Goal: Information Seeking & Learning: Learn about a topic

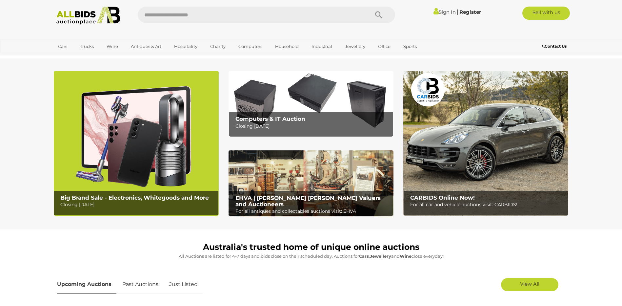
click at [285, 121] on b "Computers & IT Auction" at bounding box center [271, 118] width 70 height 7
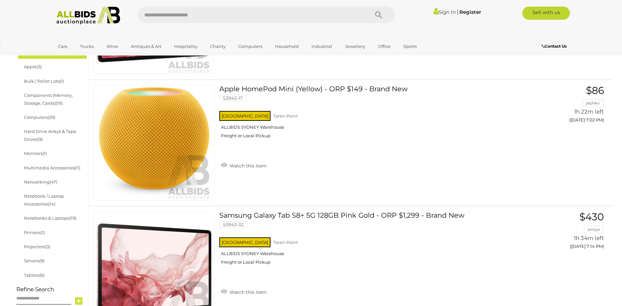
scroll to position [230, 0]
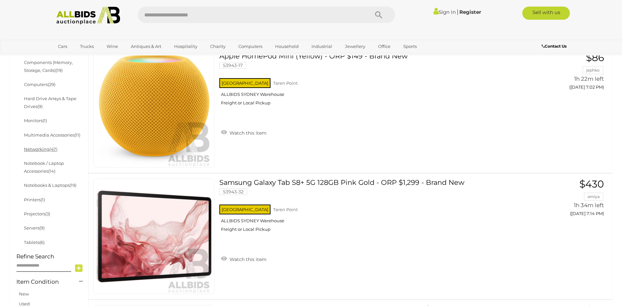
click at [36, 150] on link "Networking (47)" at bounding box center [40, 148] width 33 height 5
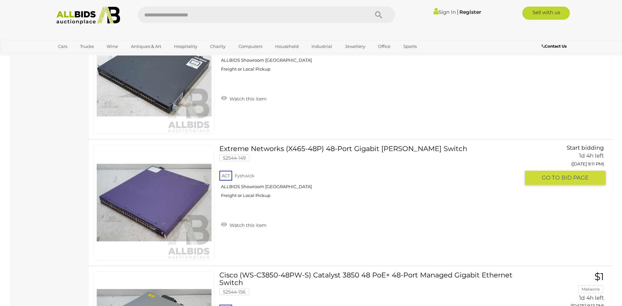
scroll to position [5807, 0]
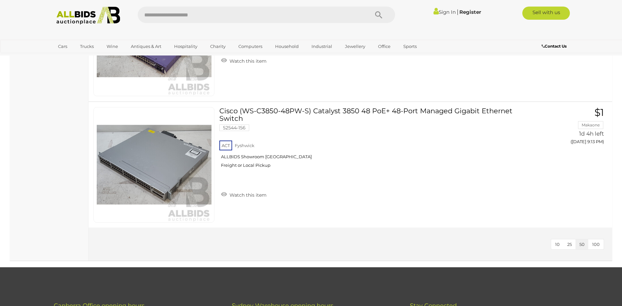
click at [594, 244] on span "100" at bounding box center [597, 243] width 8 height 5
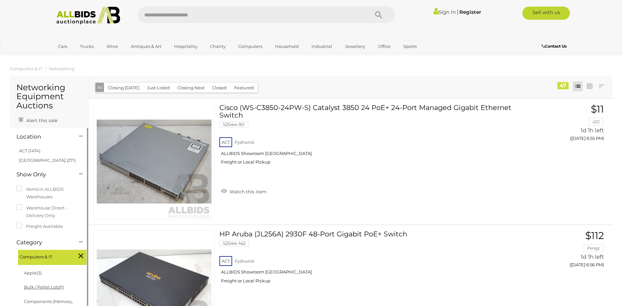
click at [40, 286] on link "Bulk / Pallet Lots (1)" at bounding box center [44, 286] width 40 height 5
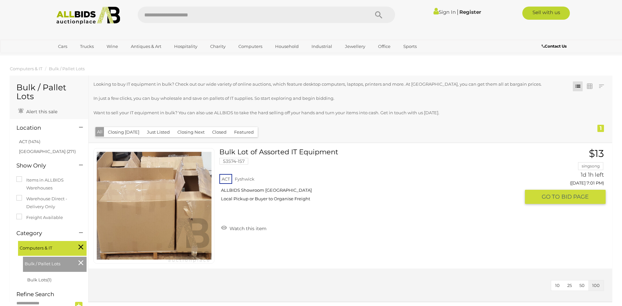
click at [167, 183] on link at bounding box center [154, 205] width 121 height 115
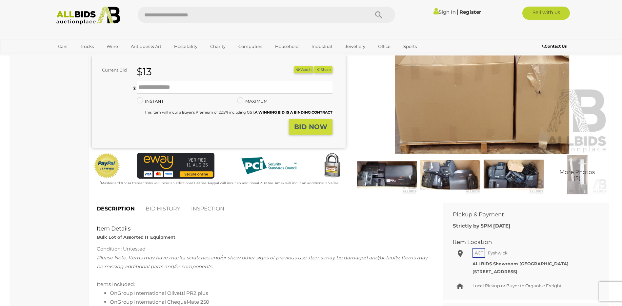
scroll to position [98, 0]
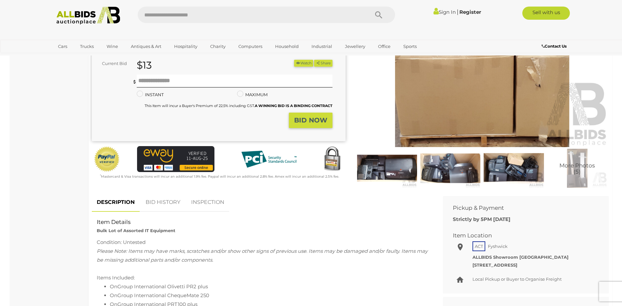
click at [457, 109] on img at bounding box center [483, 66] width 254 height 164
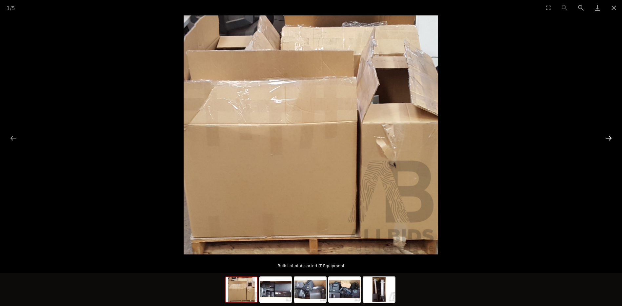
click at [605, 138] on button "Next slide" at bounding box center [609, 138] width 14 height 13
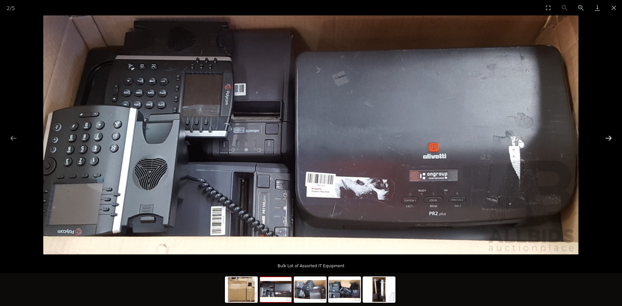
click at [605, 138] on button "Next slide" at bounding box center [609, 138] width 14 height 13
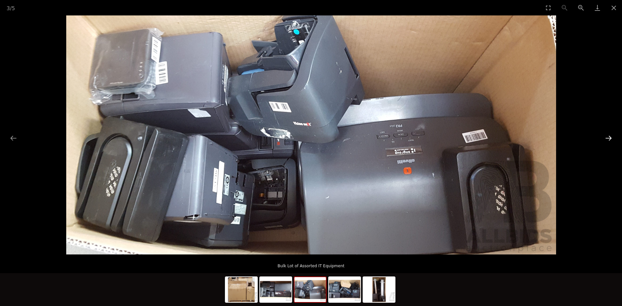
click at [605, 138] on button "Next slide" at bounding box center [609, 138] width 14 height 13
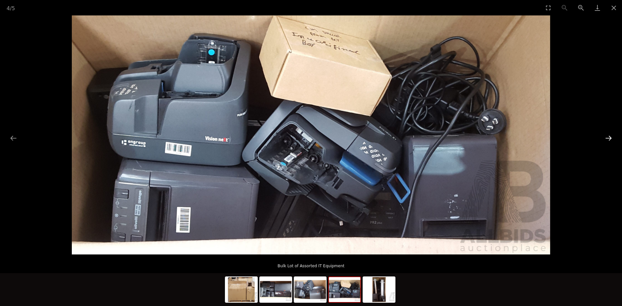
click at [605, 138] on button "Next slide" at bounding box center [609, 138] width 14 height 13
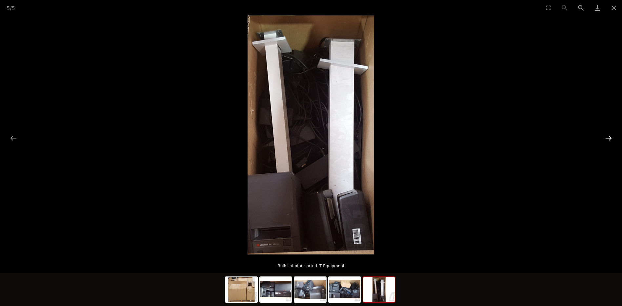
click at [605, 138] on button "Next slide" at bounding box center [609, 138] width 14 height 13
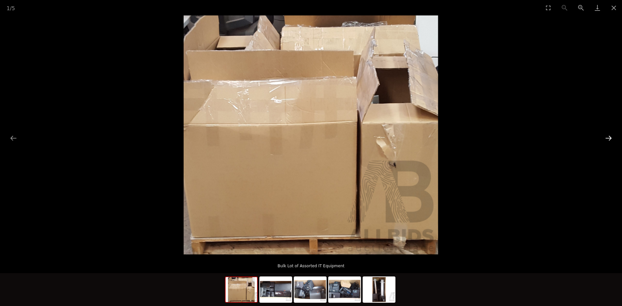
click at [605, 138] on button "Next slide" at bounding box center [609, 138] width 14 height 13
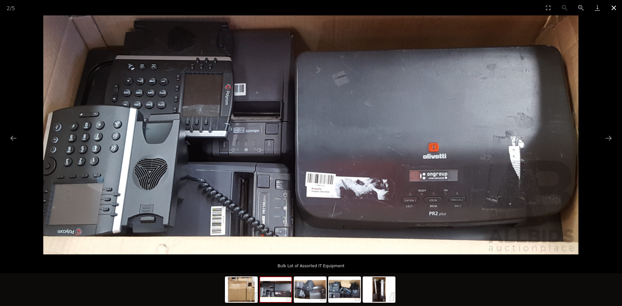
click at [619, 7] on button "Close gallery" at bounding box center [614, 7] width 16 height 15
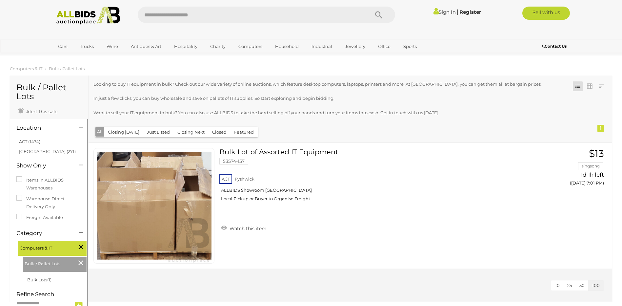
scroll to position [109, 0]
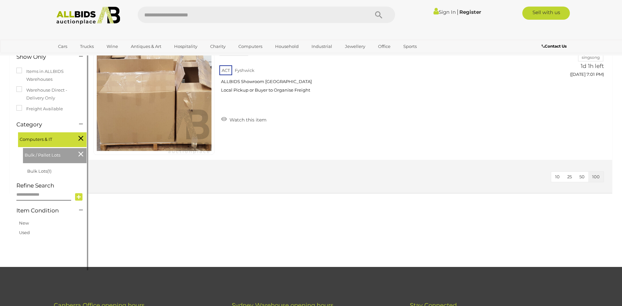
click at [80, 155] on icon at bounding box center [80, 154] width 5 height 9
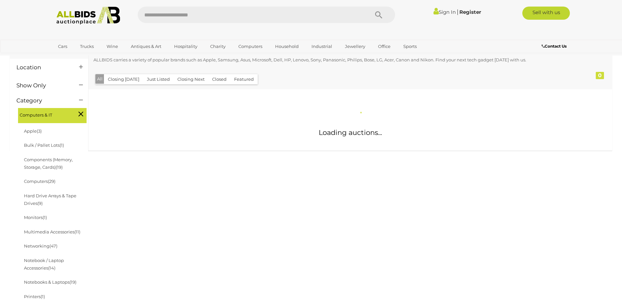
scroll to position [66, 0]
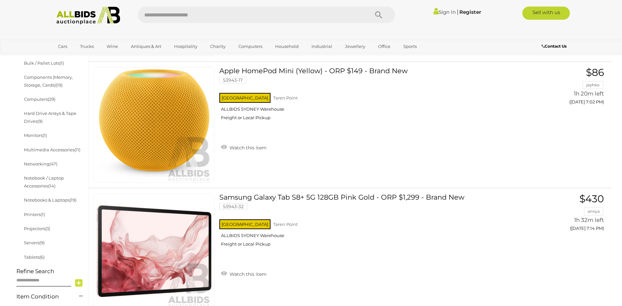
scroll to position [230, 0]
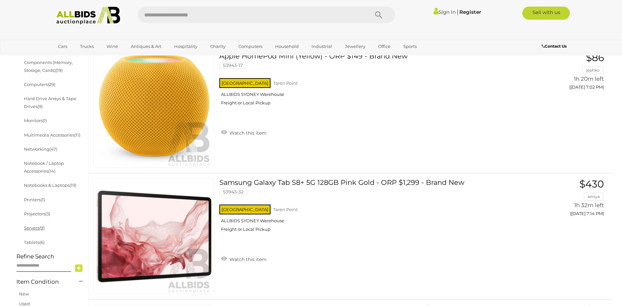
click at [31, 228] on link "Servers (9)" at bounding box center [34, 227] width 21 height 5
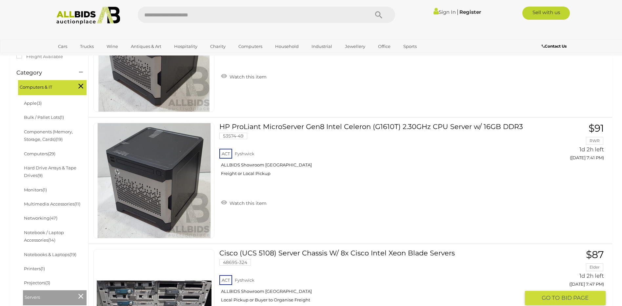
scroll to position [131, 0]
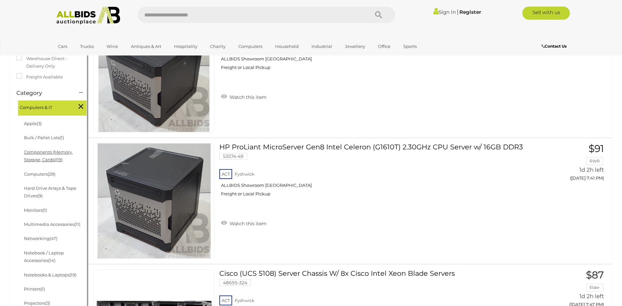
click at [41, 160] on link "Components (Memory, Storage, Cards) (19)" at bounding box center [48, 155] width 49 height 13
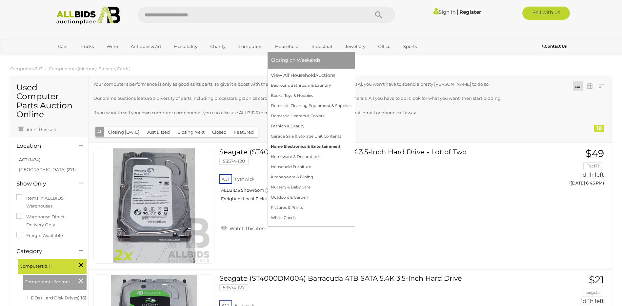
click at [307, 144] on link "Home Electronics & Entertainment" at bounding box center [311, 146] width 81 height 10
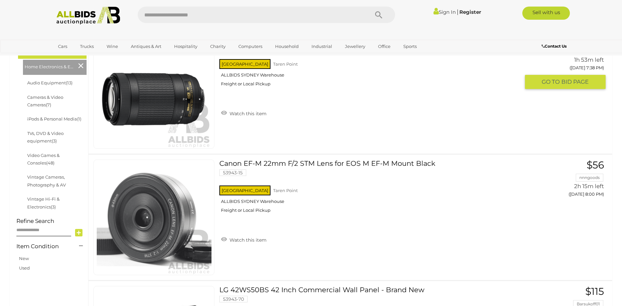
scroll to position [164, 0]
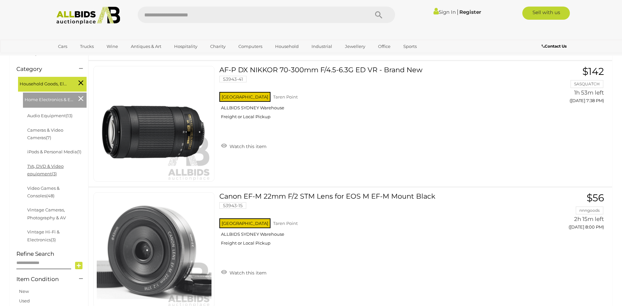
click at [45, 171] on link "TVs, DVD & Video equipment (3)" at bounding box center [45, 169] width 36 height 13
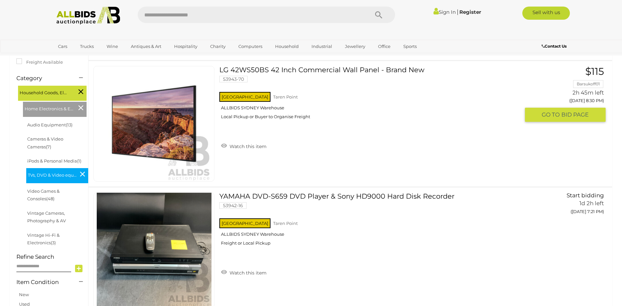
scroll to position [131, 0]
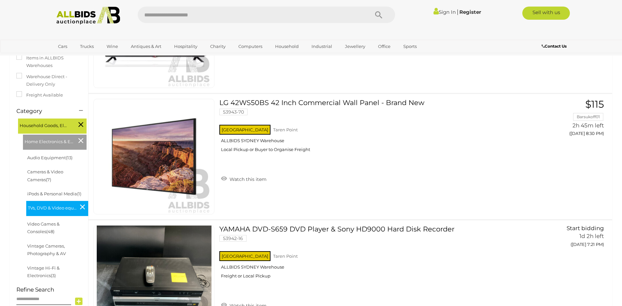
click at [82, 207] on icon at bounding box center [82, 206] width 5 height 9
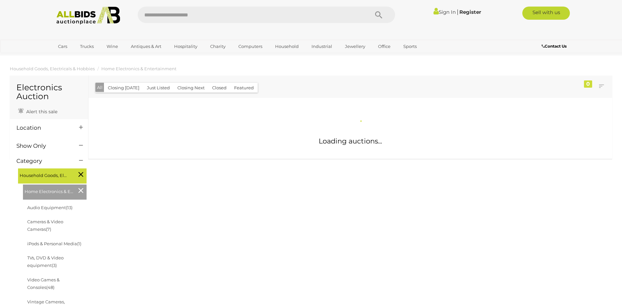
click at [61, 154] on div at bounding box center [48, 154] width 75 height 0
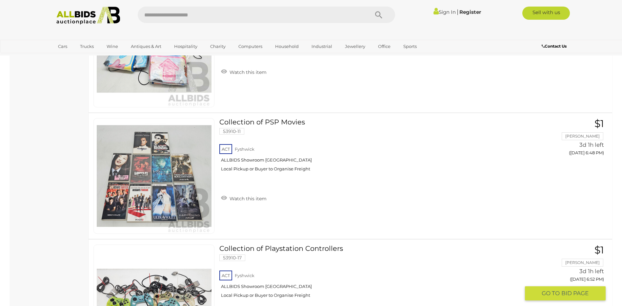
scroll to position [3872, 0]
